Goal: Task Accomplishment & Management: Complete application form

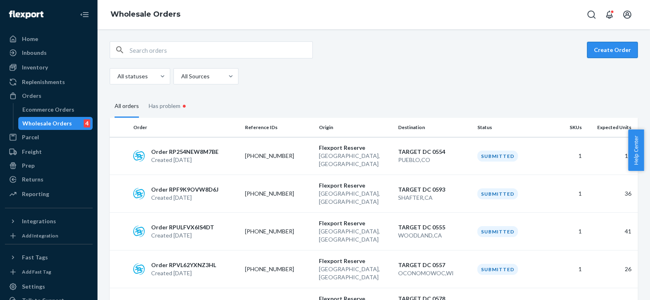
click at [602, 48] on button "Create Order" at bounding box center [612, 50] width 51 height 16
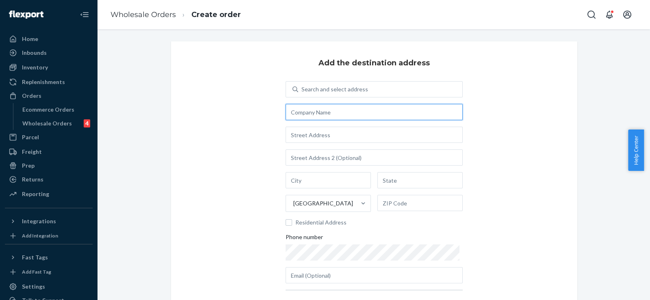
click at [342, 115] on input "text" at bounding box center [373, 112] width 177 height 16
paste input "RDC-ARDMORE"
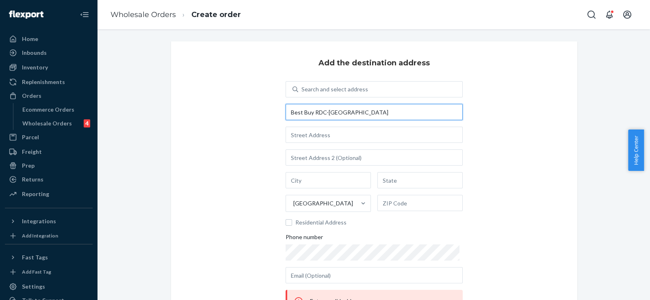
type input "Best Buy RDC-[GEOGRAPHIC_DATA]"
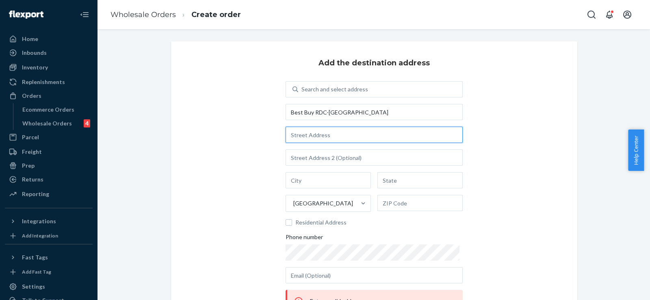
click at [330, 136] on input "text" at bounding box center [373, 135] width 177 height 16
paste input "[STREET_ADDRESS]"
type input "[STREET_ADDRESS]"
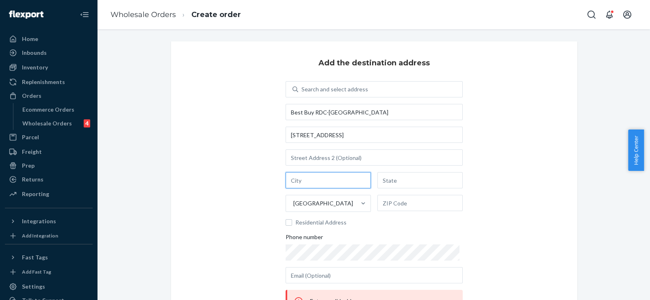
click at [298, 182] on input "text" at bounding box center [327, 180] width 85 height 16
paste input "ARDMORE,"
type input "ARDMORE"
click at [407, 179] on input "text" at bounding box center [419, 180] width 85 height 16
type input "OK"
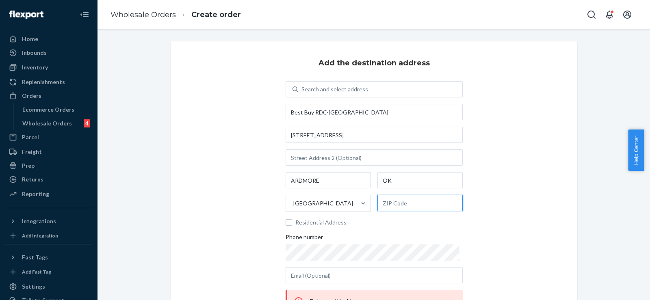
click at [396, 202] on input "text" at bounding box center [419, 203] width 85 height 16
paste input "73401"
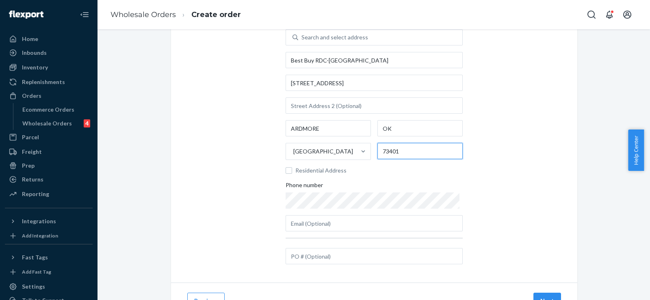
scroll to position [68, 0]
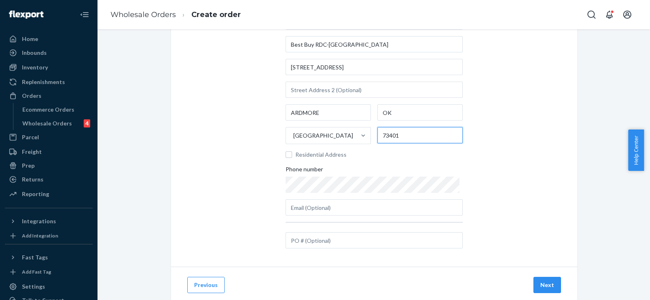
type input "73401"
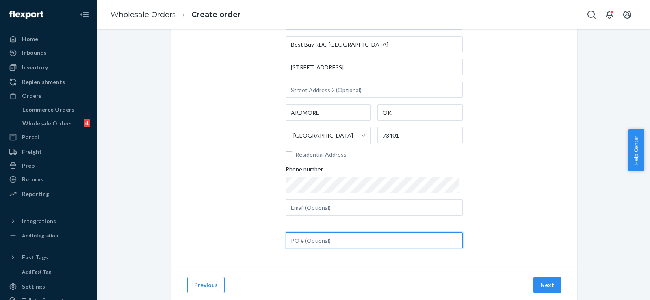
click at [325, 243] on input "text" at bounding box center [373, 240] width 177 height 16
paste input "VFHAWW"
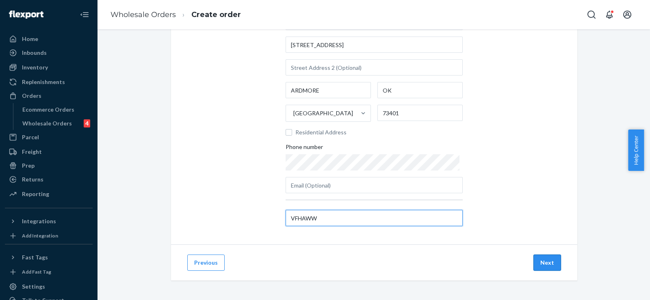
type input "VFHAWW"
click at [542, 260] on button "Next" at bounding box center [547, 263] width 28 height 16
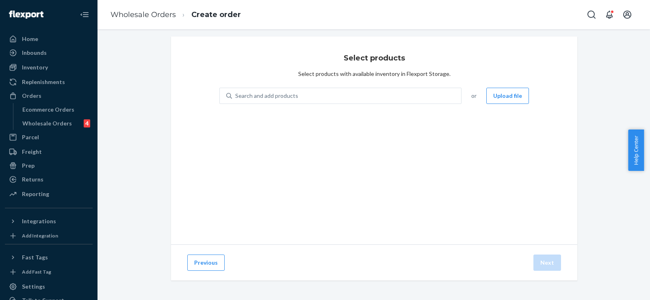
scroll to position [5, 0]
click at [294, 96] on div "Search and add products" at bounding box center [346, 96] width 229 height 15
click at [236, 96] on input "0 results available. Use Up and Down to choose options, press Enter to select t…" at bounding box center [235, 96] width 1 height 8
paste input "RT_OCTOBUDDY_CLASSIC_BABYBLUE"
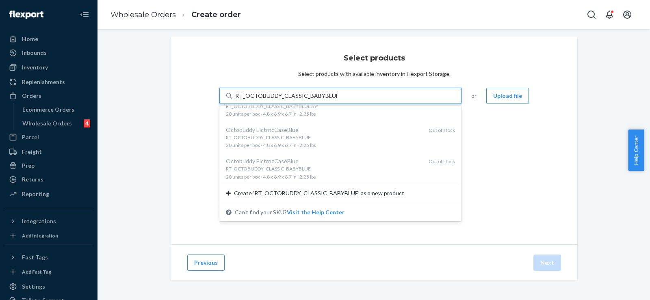
scroll to position [0, 0]
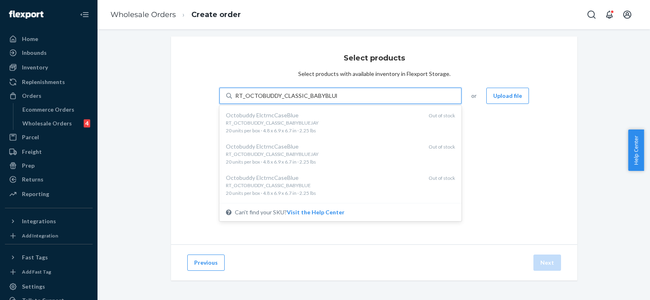
type input "RT_OCTOBUDDY_CLASSIC_BABYBLUE"
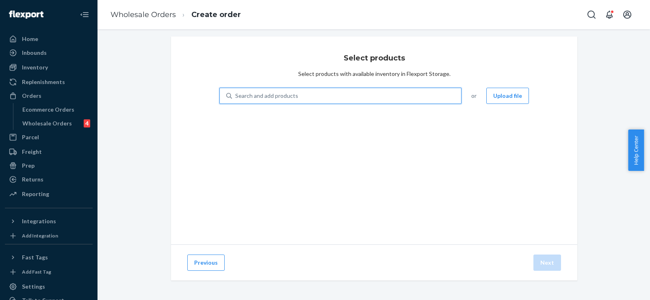
click at [275, 97] on div "Search and add products" at bounding box center [266, 96] width 63 height 8
click at [236, 97] on input "0 results available. Use Up and Down to choose options, press Enter to select t…" at bounding box center [235, 96] width 1 height 8
paste input "RT_OCTOBUDDY_CLASSIC_BABYBLUE"
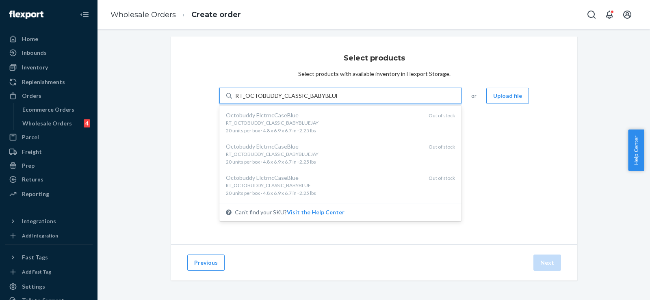
type input "RT_OCTOBUDDY_CLASSIC_BABYBLUE"
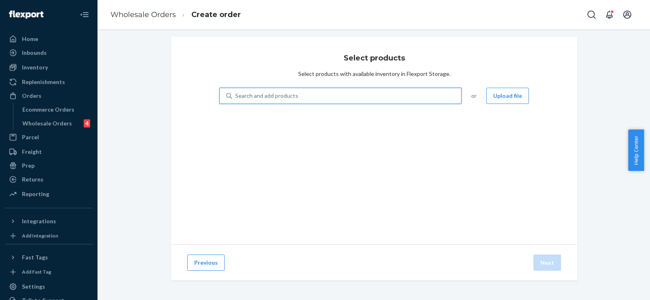
click at [293, 95] on div "Search and add products" at bounding box center [266, 96] width 63 height 8
click at [236, 95] on input "0 results available. Use Up and Down to choose options, press Enter to select t…" at bounding box center [235, 96] width 1 height 8
paste input "850066857588"
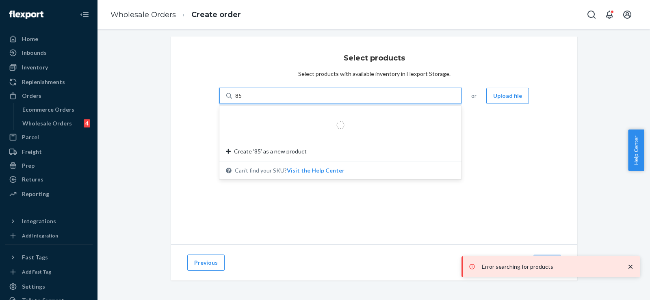
type input "8"
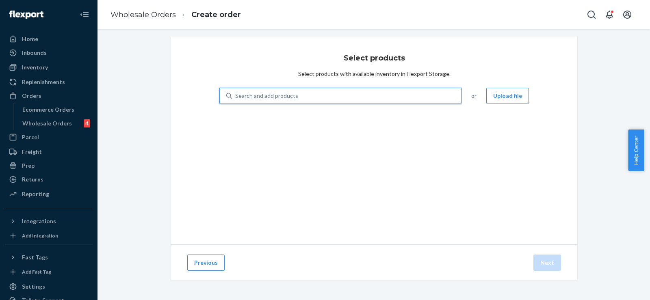
click at [276, 93] on div "Search and add products" at bounding box center [266, 96] width 63 height 8
click at [236, 93] on input "0 results available. Use Up and Down to choose options, press Enter to select t…" at bounding box center [235, 96] width 1 height 8
paste input "RT_OCTOBUDDY_CLASSIC_BABYBLUE"
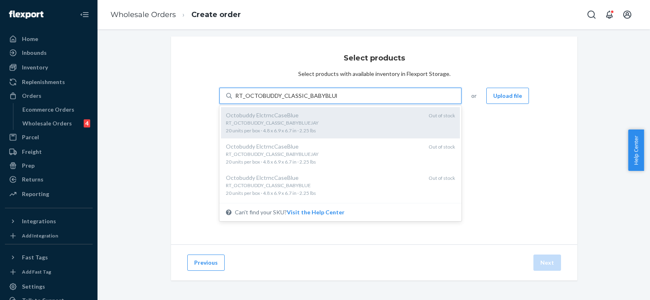
click at [259, 122] on div "RT_OCTOBUDDY_CLASSIC_BABYBLUEJAY" at bounding box center [324, 122] width 196 height 7
click at [259, 100] on input "RT_OCTOBUDDY_CLASSIC_BABYBLUE" at bounding box center [285, 96] width 101 height 8
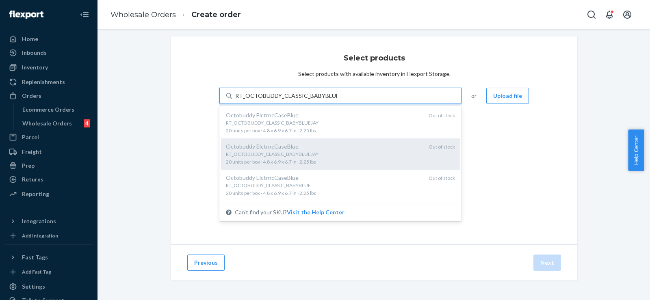
click at [254, 156] on div "RT_OCTOBUDDY_CLASSIC_BABYBLUEJAY" at bounding box center [324, 154] width 196 height 7
click at [254, 100] on input "RT_OCTOBUDDY_CLASSIC_BABYBLUE" at bounding box center [285, 96] width 101 height 8
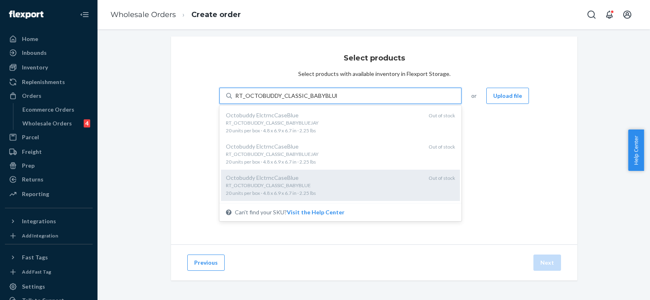
click at [252, 186] on div "RT_OCTOBUDDY_CLASSIC_BABYBLUE" at bounding box center [324, 185] width 196 height 7
click at [252, 100] on input "RT_OCTOBUDDY_CLASSIC_BABYBLUE" at bounding box center [285, 96] width 101 height 8
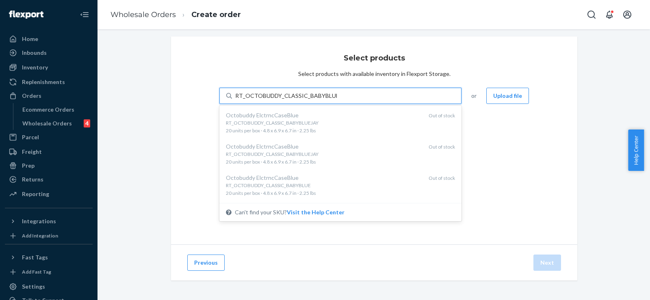
type input "RT_OCTOBUDDY_CLASSIC_BABYBLUE"
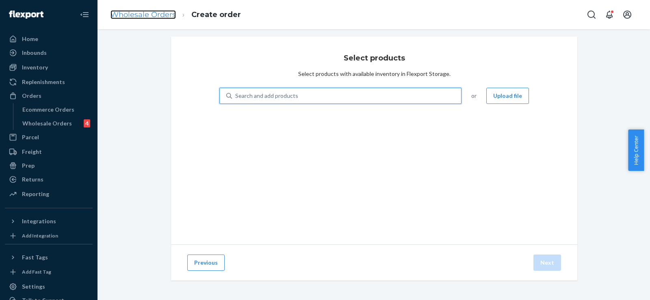
click at [140, 13] on link "Wholesale Orders" at bounding box center [142, 14] width 65 height 9
